Goal: Task Accomplishment & Management: Use online tool/utility

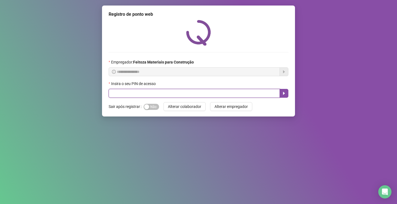
click at [220, 95] on input "text" at bounding box center [194, 93] width 171 height 9
type input "*****"
click at [286, 93] on icon "caret-right" at bounding box center [284, 93] width 4 height 4
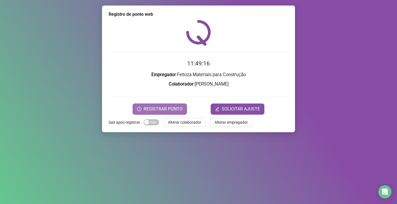
click at [171, 106] on span "REGISTRAR PONTO" at bounding box center [163, 109] width 39 height 7
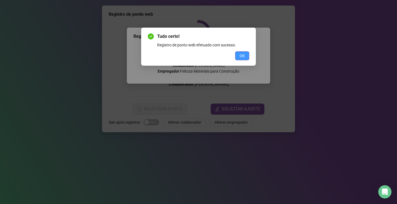
click at [240, 54] on span "OK" at bounding box center [242, 56] width 5 height 6
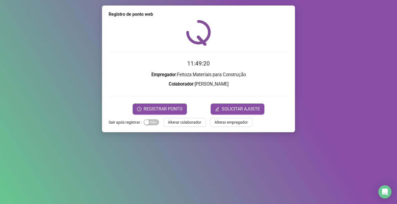
click at [215, 165] on div "Registro de ponto web 11:49:20 Empregador : Feitoza Materiais para Construção C…" at bounding box center [198, 102] width 397 height 204
click at [187, 123] on span "Alterar colaborador" at bounding box center [184, 122] width 33 height 6
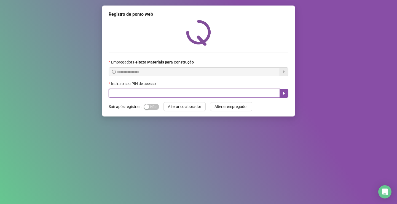
click at [188, 94] on input "text" at bounding box center [194, 93] width 171 height 9
type input "*****"
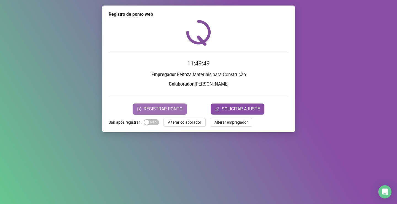
click at [178, 104] on button "REGISTRAR PONTO" at bounding box center [160, 108] width 54 height 11
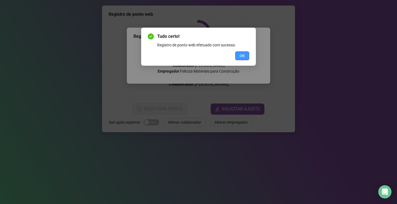
click at [240, 53] on span "OK" at bounding box center [242, 56] width 5 height 6
